Goal: Communication & Community: Participate in discussion

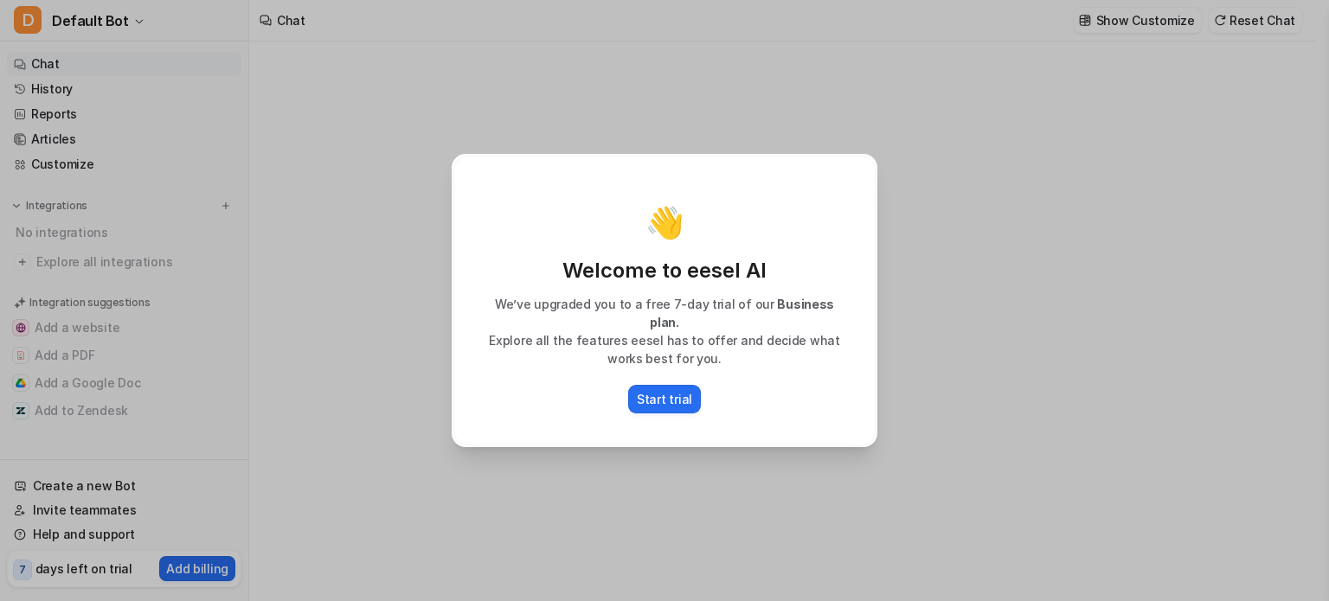
click at [699, 113] on div "👋 Welcome to eesel AI We’ve upgraded you to a free 7-day trial of our Business …" at bounding box center [665, 300] width 454 height 601
